Goal: Entertainment & Leisure: Consume media (video, audio)

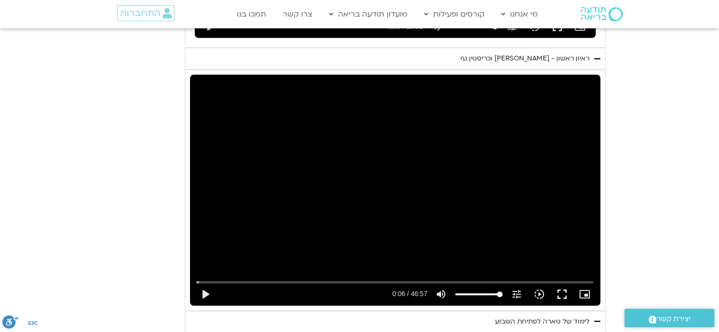
scroll to position [762, 0]
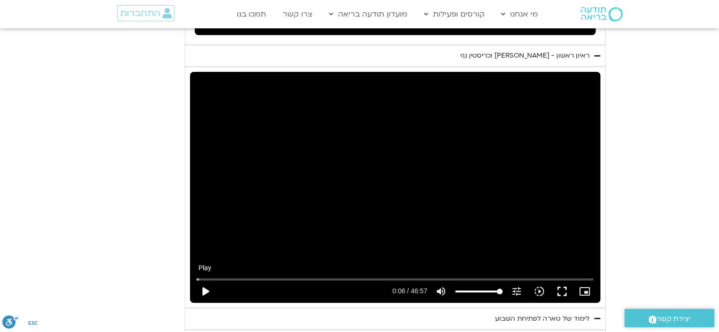
click at [216, 280] on button "play_arrow" at bounding box center [205, 291] width 23 height 23
click at [551, 280] on button "fullscreen" at bounding box center [562, 291] width 23 height 23
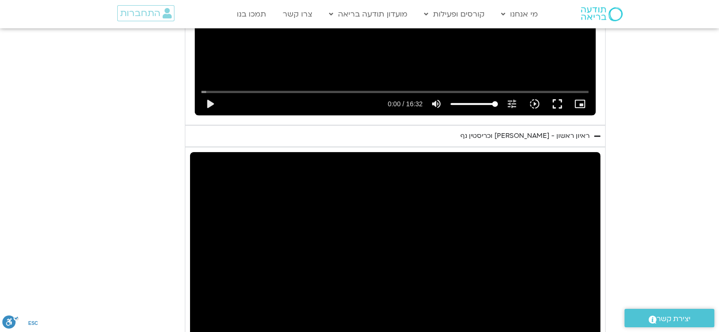
scroll to position [686, 0]
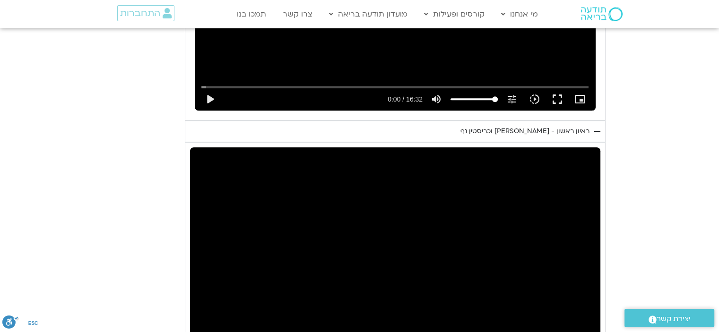
type input "67.995303"
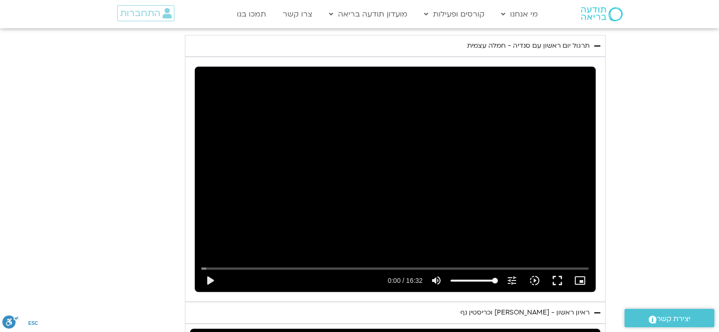
scroll to position [497, 0]
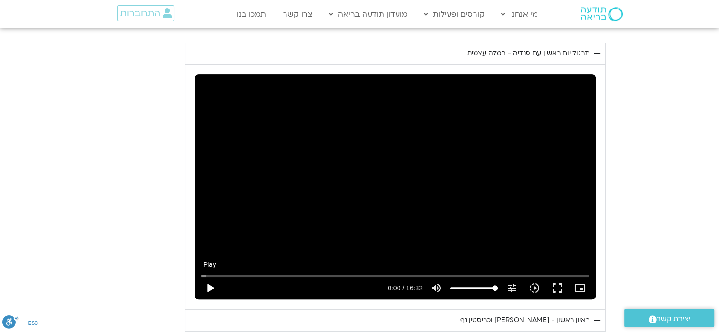
click at [221, 277] on button "play_arrow" at bounding box center [210, 288] width 23 height 23
type input "2.977677"
drag, startPoint x: 288, startPoint y: 97, endPoint x: 419, endPoint y: 192, distance: 162.1
click at [419, 192] on div "Skip Ad pause 11:57 / 16:32 volume_up Mute tune Resolution Auto 240p slow_motio…" at bounding box center [395, 186] width 401 height 225
click at [221, 277] on button "play_arrow" at bounding box center [210, 288] width 23 height 23
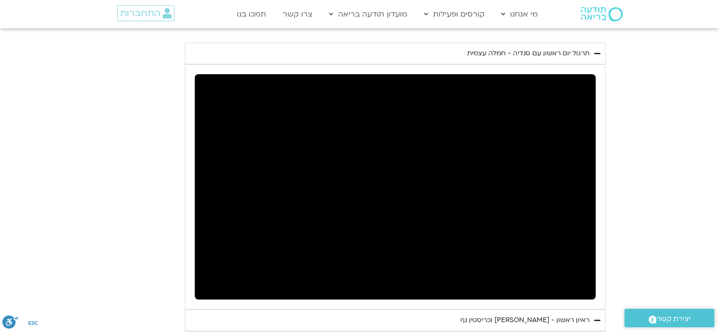
click at [199, 277] on button "pause" at bounding box center [210, 288] width 23 height 23
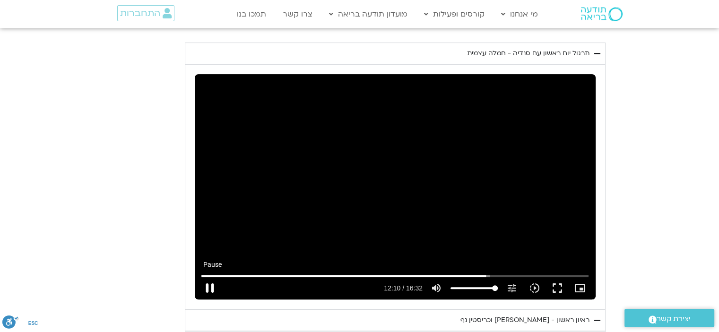
click at [221, 277] on button "pause" at bounding box center [210, 288] width 23 height 23
click at [199, 277] on button "play_arrow" at bounding box center [210, 288] width 23 height 23
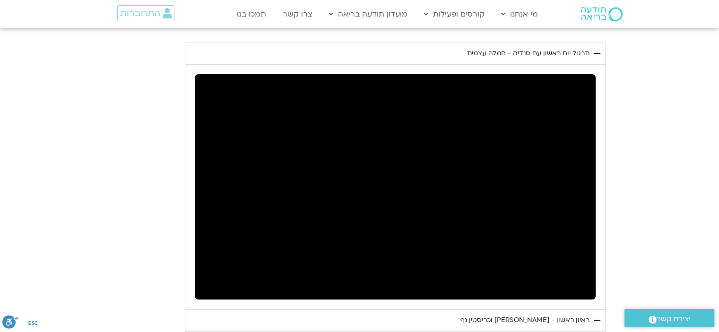
click at [199, 277] on button "pause" at bounding box center [210, 288] width 23 height 23
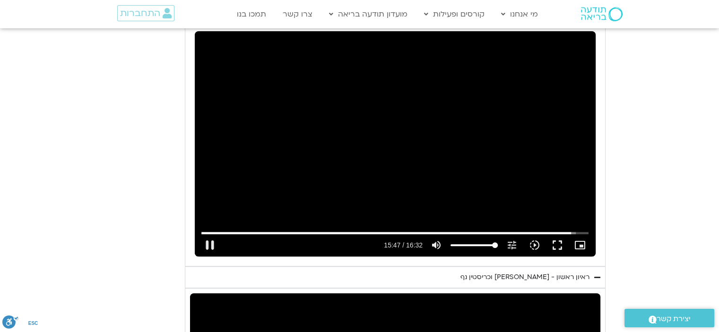
scroll to position [509, 0]
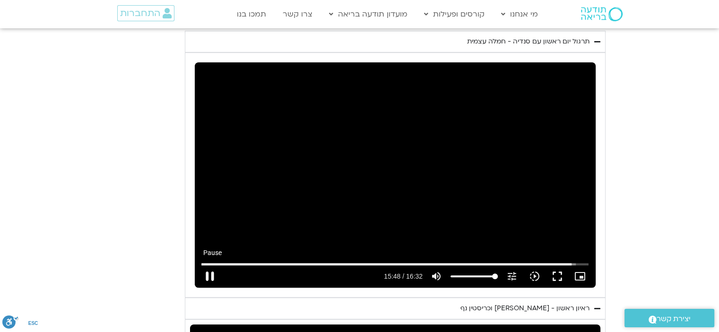
click at [221, 265] on button "pause" at bounding box center [210, 276] width 23 height 23
type input "948.72303"
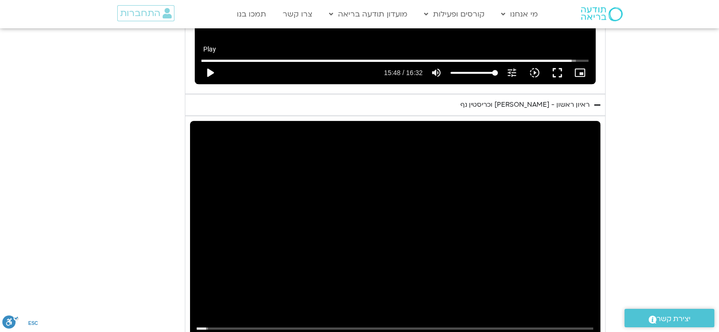
scroll to position [717, 0]
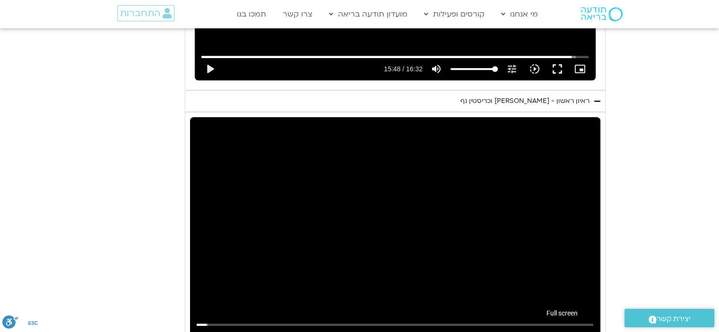
click at [551, 326] on button "fullscreen" at bounding box center [562, 337] width 23 height 23
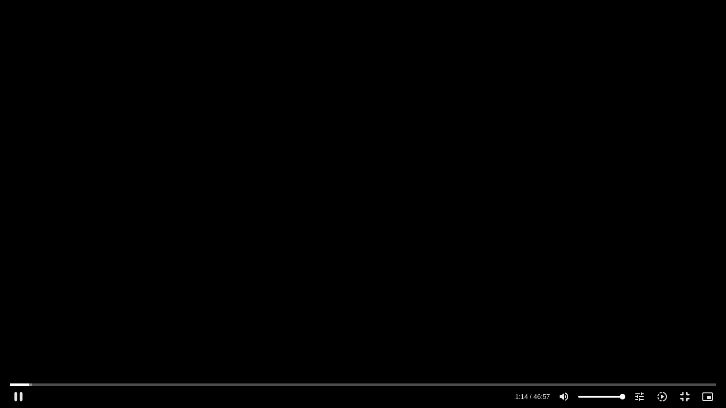
click at [314, 332] on div "Skip Ad 26:15 pause 1:14 / 46:57 volume_up Mute tune Resolution Auto 720p slow_…" at bounding box center [363, 204] width 726 height 408
click at [314, 332] on div "Skip Ad 26:15 play_arrow 1:15 / 46:57 volume_up Mute tune Resolution Auto 720p …" at bounding box center [363, 204] width 726 height 408
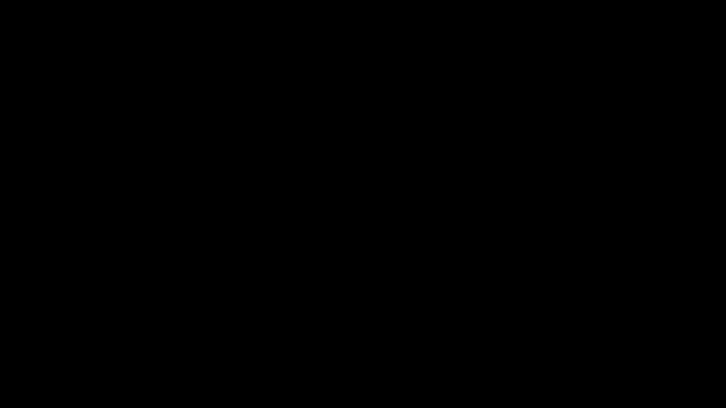
click at [321, 332] on div "Skip Ad 26:15 pause 1:18 / 46:57 volume_up Mute tune Resolution Auto 720p slow_…" at bounding box center [363, 204] width 726 height 408
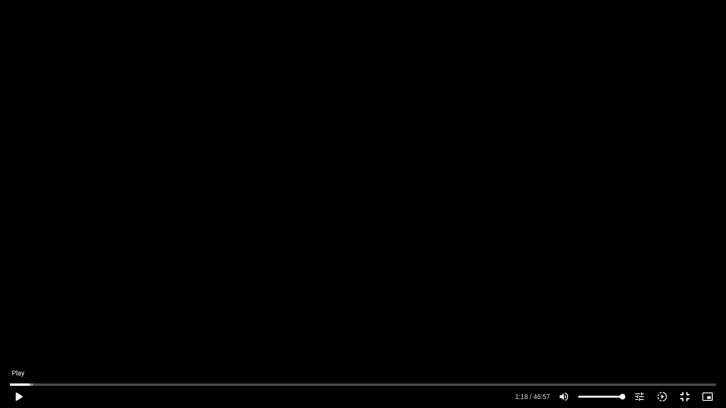
click at [10, 332] on button "play_arrow" at bounding box center [18, 397] width 23 height 23
type input "83.922847"
click at [10, 332] on button "play_arrow" at bounding box center [18, 397] width 23 height 23
drag, startPoint x: 10, startPoint y: 394, endPoint x: 197, endPoint y: 405, distance: 186.5
click at [197, 332] on div "Accordion. Open links with Enter or Space, close with Escape, and navigate with…" at bounding box center [269, 397] width 479 height 23
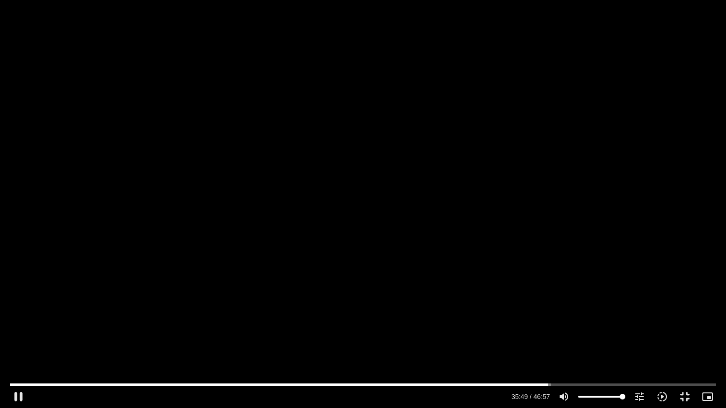
click at [191, 332] on div "Accordion. Open links with Enter or Space, close with Escape, and navigate with…" at bounding box center [269, 397] width 479 height 23
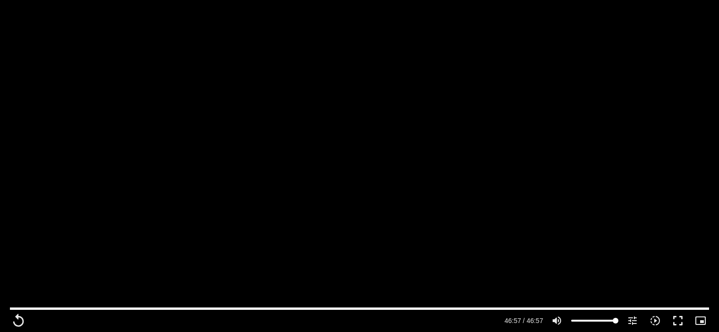
scroll to position [327, 0]
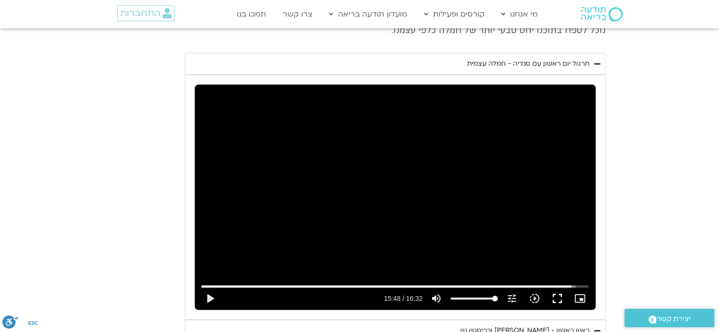
type input "2817.733333"
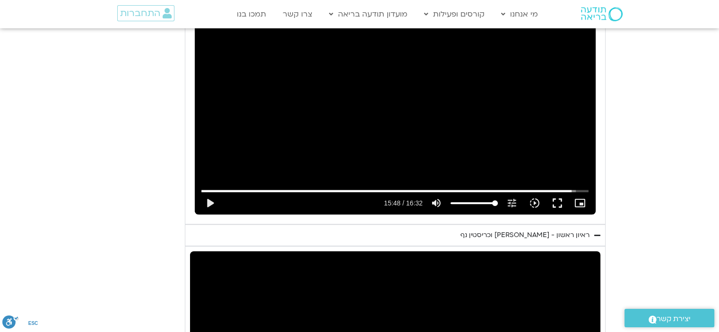
type input "948.72329"
type input "2817.733333"
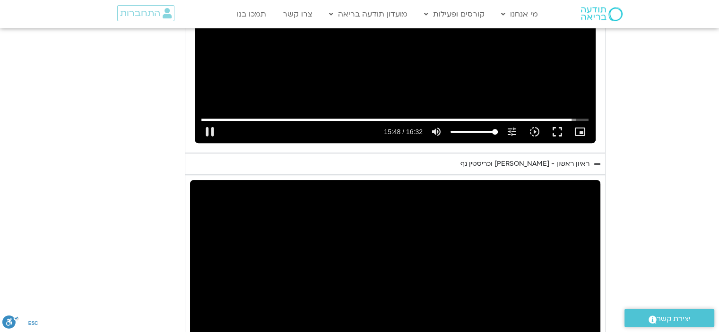
type input "948.82152"
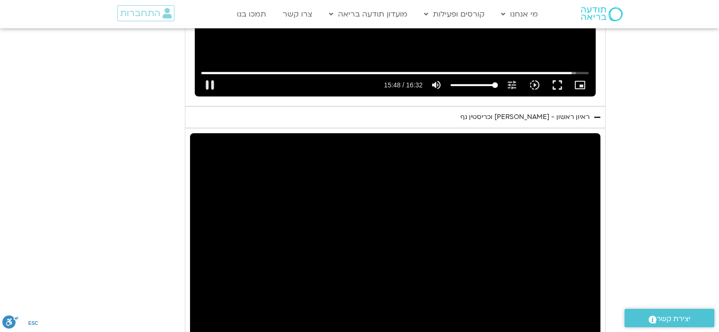
type input "2817.733333"
type input "948.950232"
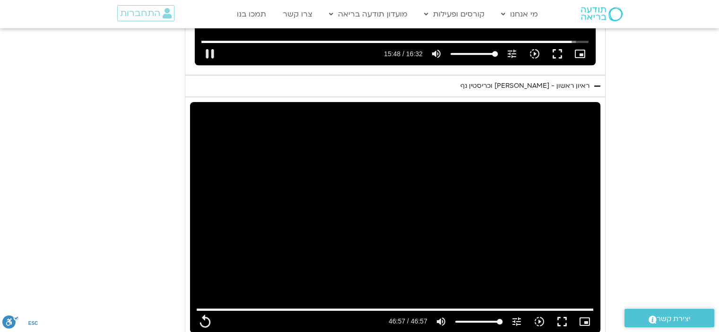
type input "2817.733333"
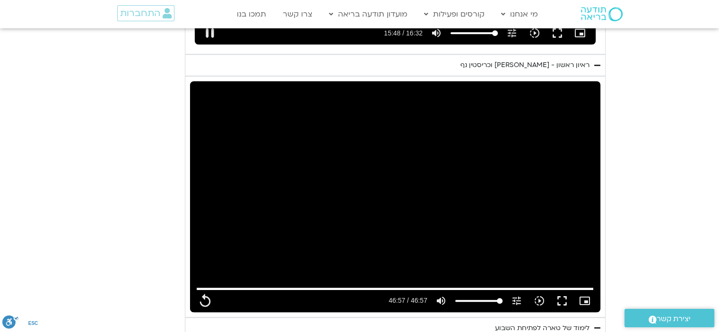
type input "949.080641"
type input "2817.733333"
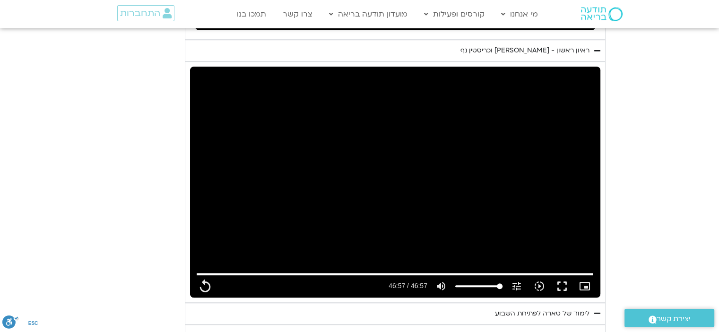
type input "949.21058"
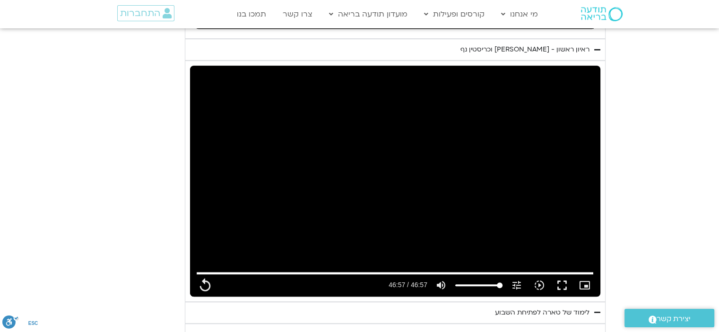
type input "2817.733333"
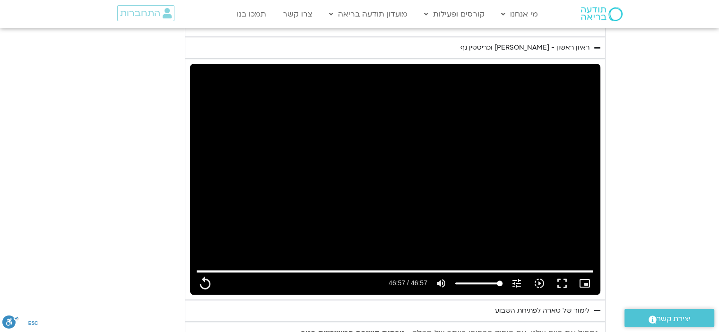
type input "949.338095"
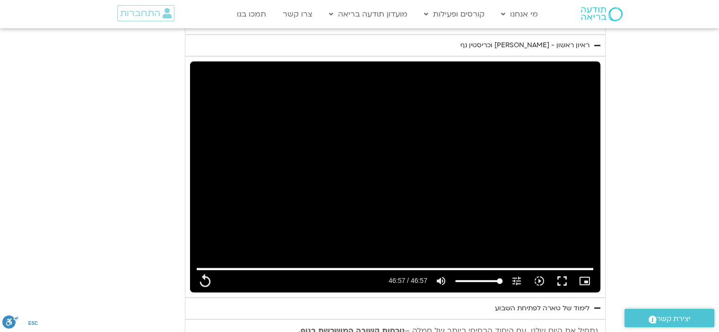
type input "2817.733333"
type input "949.470276"
type input "2817.733333"
type input "949.600926"
type input "2817.733333"
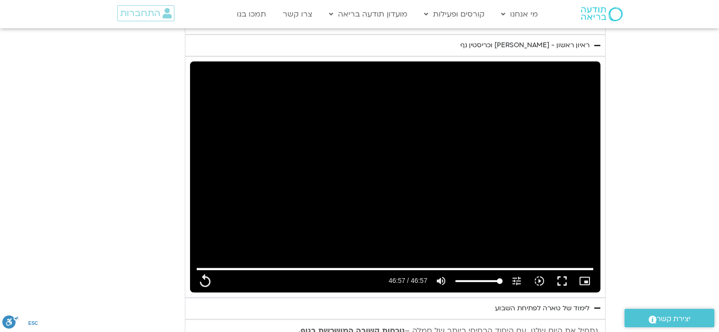
type input "949.730849"
type input "2817.733333"
type input "949.859044"
type input "2817.733333"
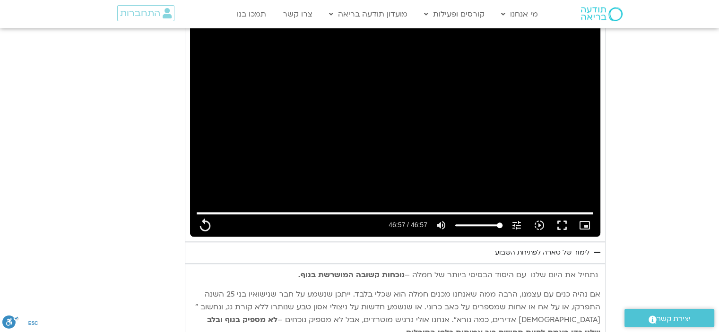
type input "949.987701"
type input "2817.733333"
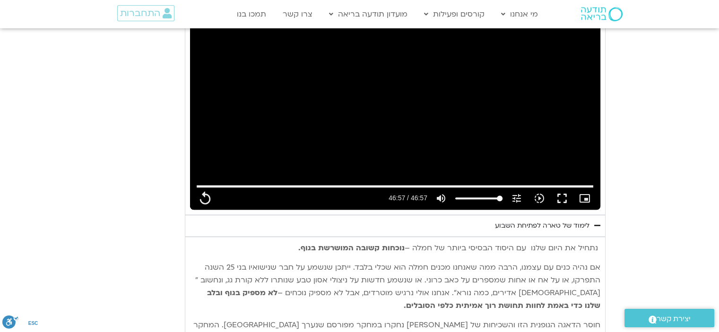
type input "950.121491"
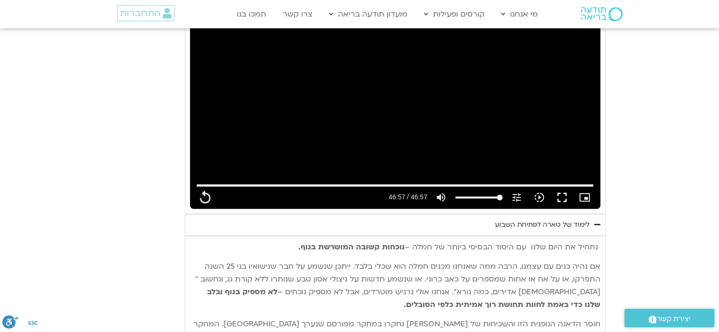
type input "2817.733333"
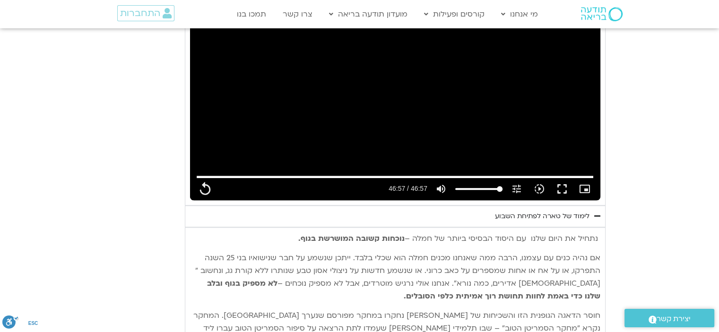
type input "950.250484"
type input "2817.733333"
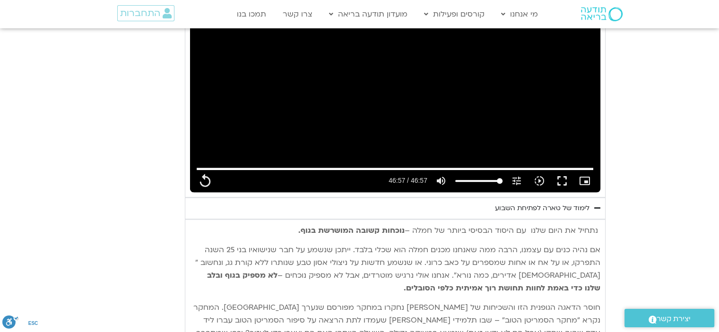
type input "950.380656"
type input "2817.733333"
type input "950.52055"
type input "2817.733333"
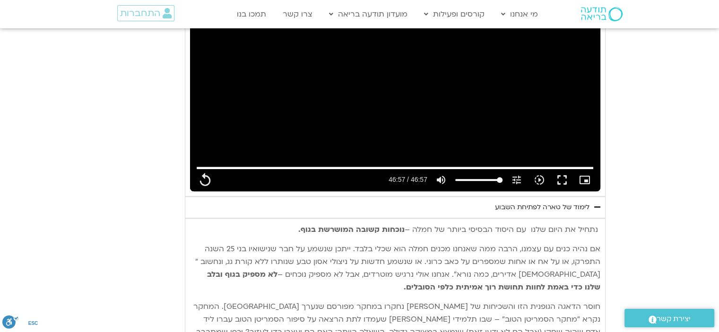
type input "950.650664"
type input "2817.733333"
type input "950.780166"
type input "2817.733333"
type input "950.910614"
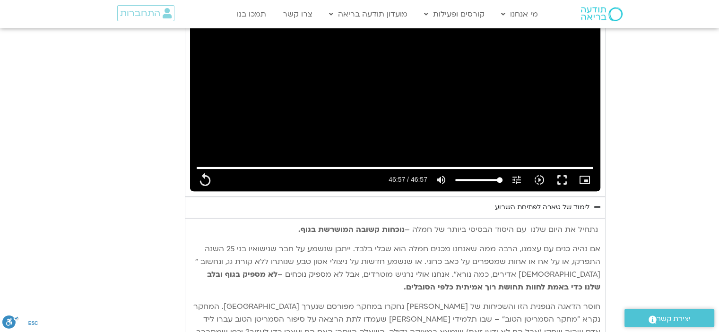
type input "2817.733333"
type input "951.036574"
type input "2817.733333"
type input "951.169798"
type input "2817.733333"
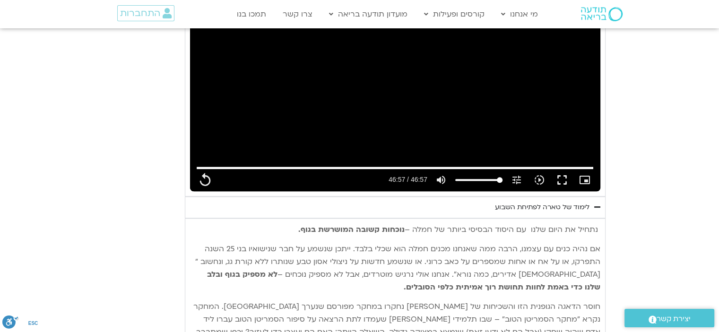
type input "951.300091"
type input "2817.733333"
type input "951.430746"
type input "2817.733333"
type input "951.560529"
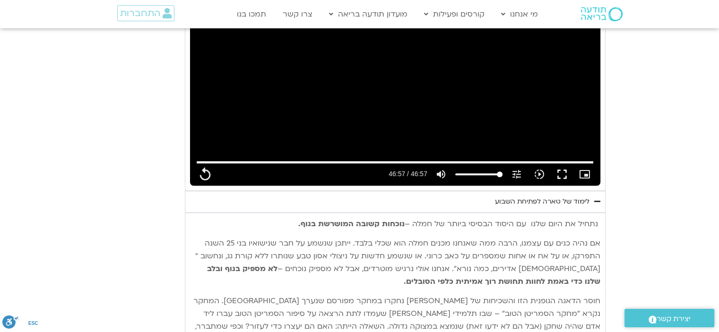
scroll to position [889, 0]
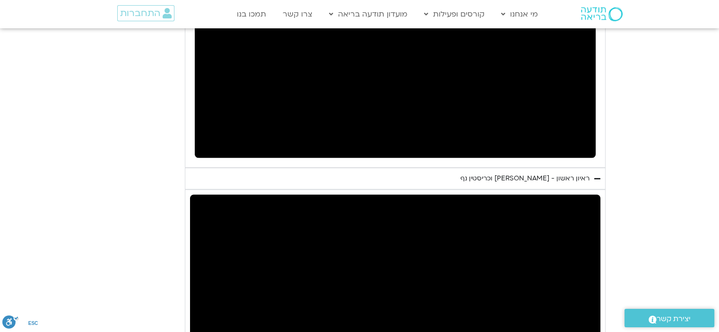
type input "7.559666"
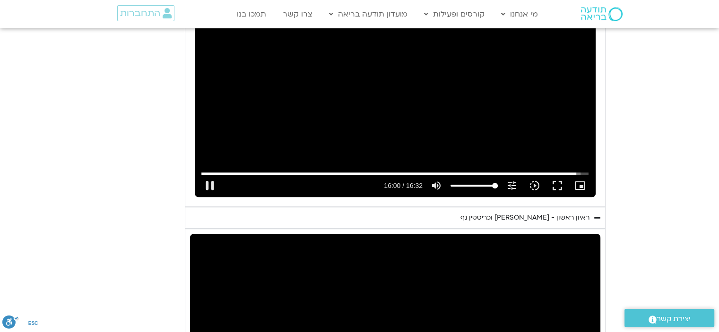
scroll to position [598, 0]
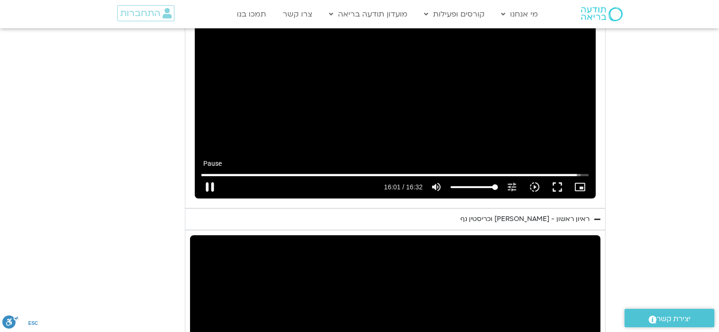
click at [221, 176] on button "pause" at bounding box center [210, 187] width 23 height 23
type input "961.997724"
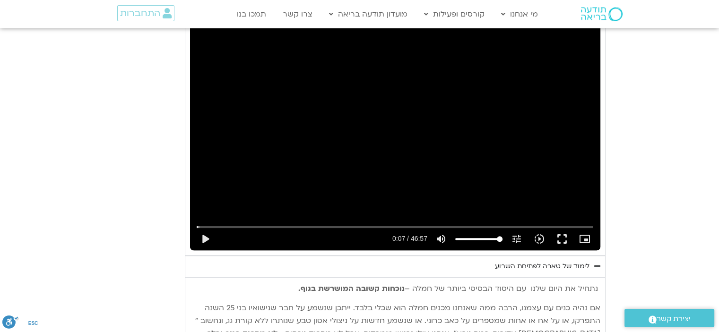
scroll to position [815, 0]
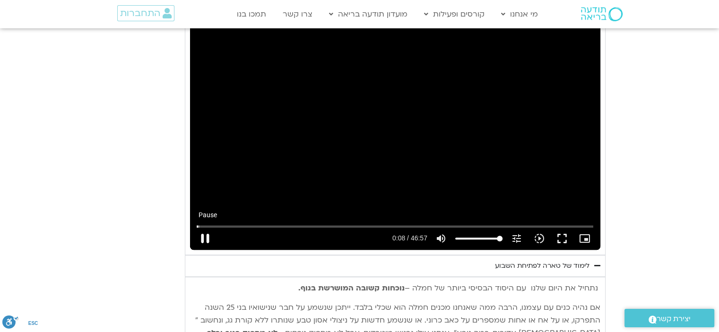
click at [216, 227] on button "pause" at bounding box center [205, 238] width 23 height 23
type input "8.993294"
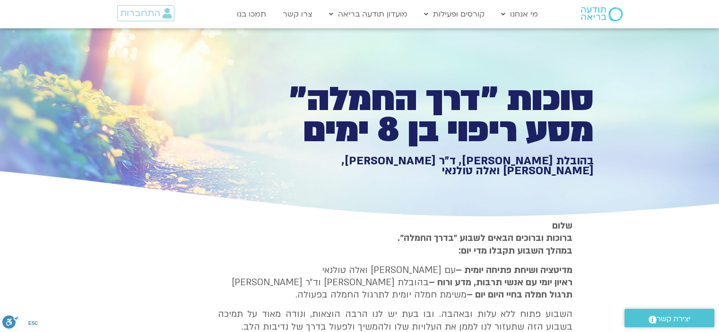
scroll to position [0, 0]
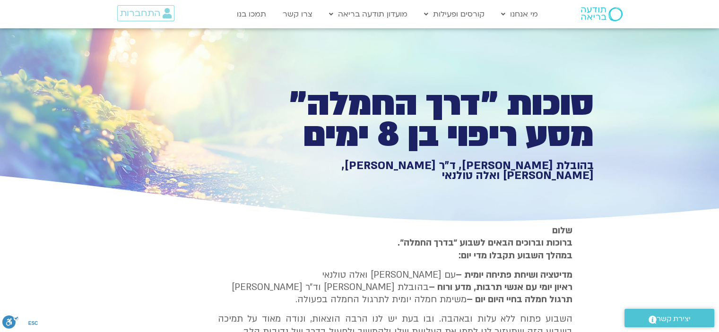
type input "964.8959"
